Goal: Task Accomplishment & Management: Use online tool/utility

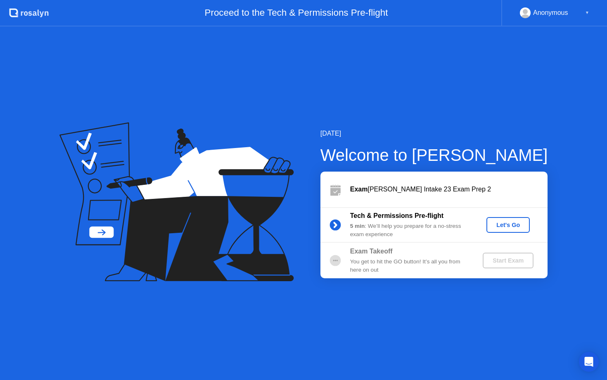
click at [507, 226] on div "Let's Go" at bounding box center [508, 224] width 37 height 7
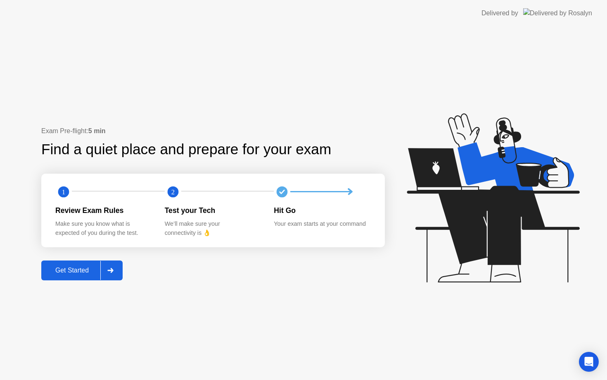
click at [74, 271] on div "Get Started" at bounding box center [72, 269] width 57 height 7
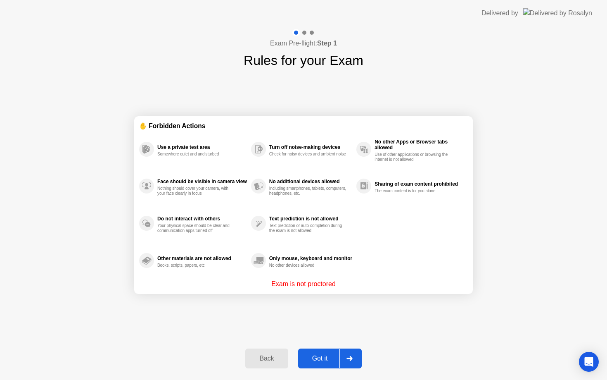
click at [314, 369] on div "Back Got it" at bounding box center [303, 358] width 126 height 38
click at [312, 364] on button "Got it" at bounding box center [330, 358] width 64 height 20
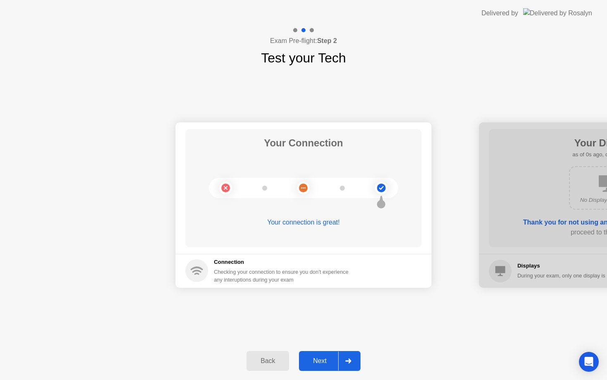
click at [312, 364] on div "Next" at bounding box center [320, 360] width 37 height 7
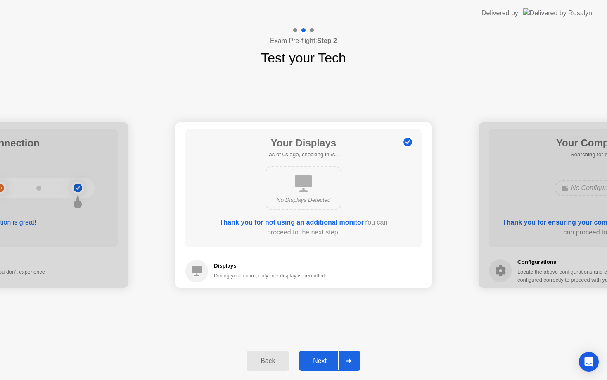
click at [312, 364] on div "Next" at bounding box center [320, 360] width 37 height 7
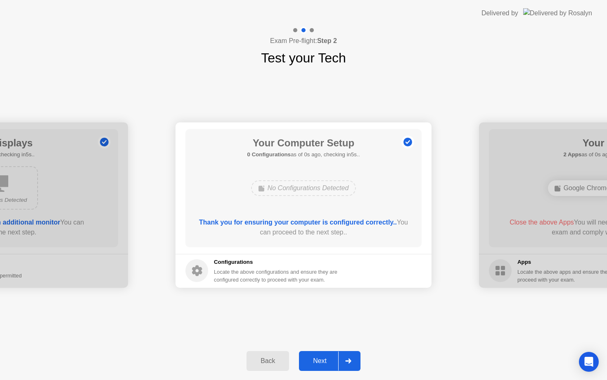
click at [312, 364] on div "Next" at bounding box center [320, 360] width 37 height 7
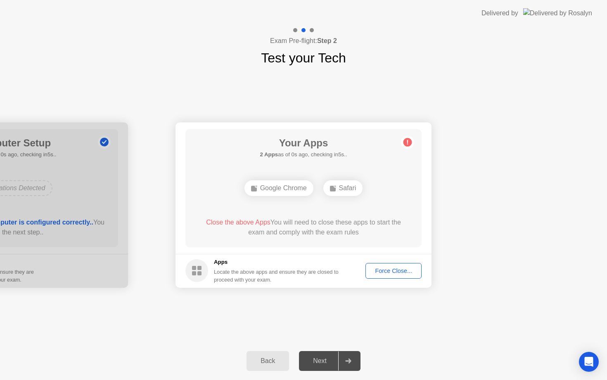
click at [312, 364] on div "Next" at bounding box center [320, 360] width 37 height 7
click at [377, 276] on button "Force Close..." at bounding box center [394, 271] width 56 height 16
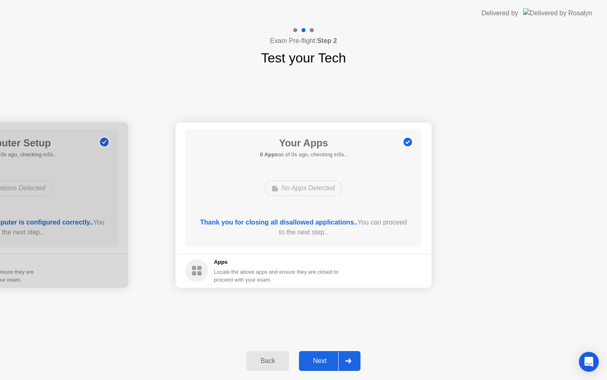
click at [312, 360] on div "Next" at bounding box center [320, 360] width 37 height 7
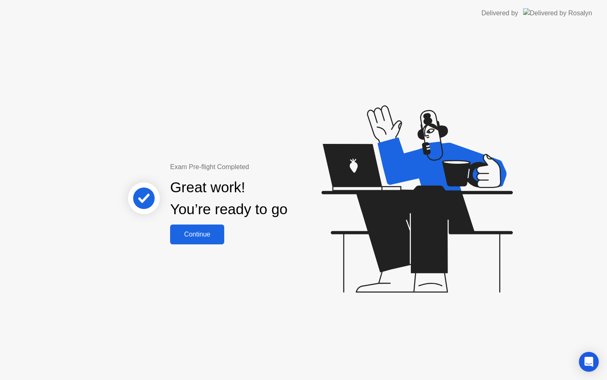
click at [189, 237] on div "Continue" at bounding box center [197, 234] width 49 height 7
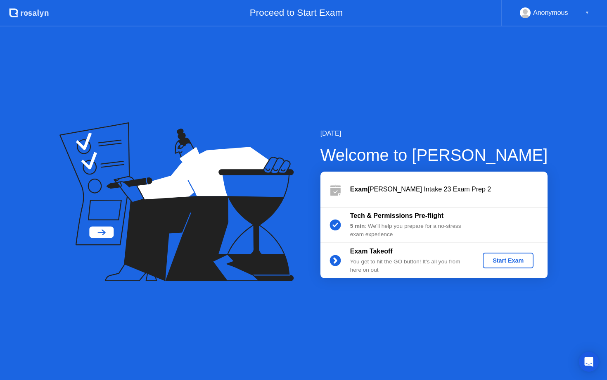
click at [515, 262] on div "Start Exam" at bounding box center [508, 260] width 44 height 7
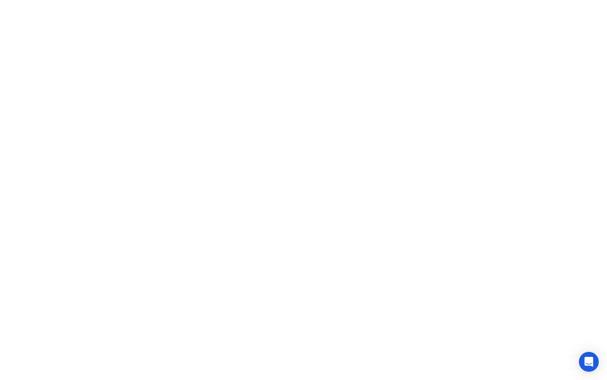
click iframe
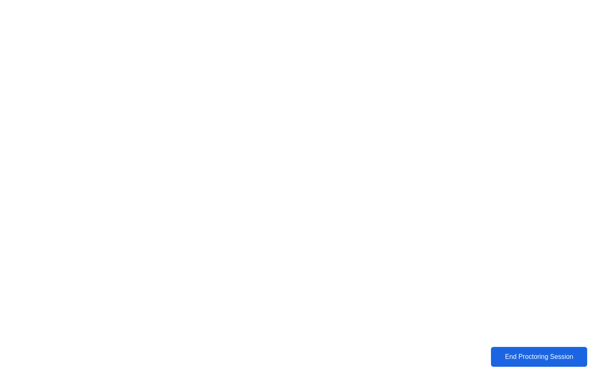
click at [519, 356] on div "End Proctoring Session" at bounding box center [539, 356] width 100 height 8
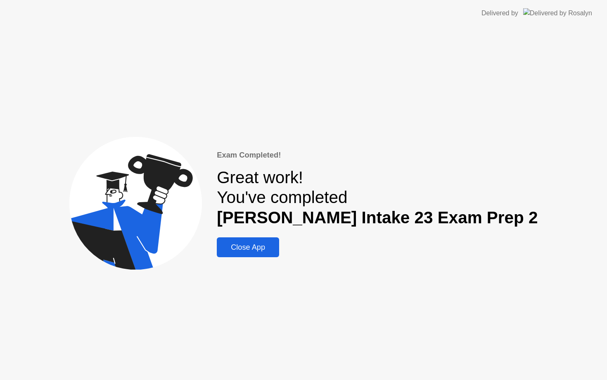
click at [276, 251] on div "Close App" at bounding box center [247, 247] width 57 height 9
